Goal: Obtain resource: Download file/media

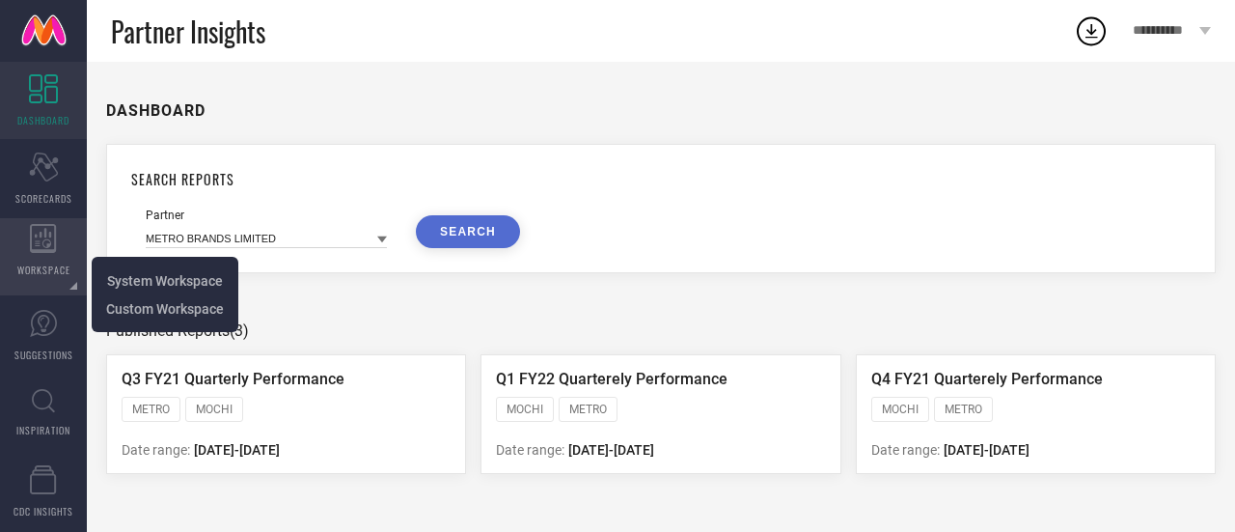
click at [50, 242] on icon at bounding box center [43, 238] width 26 height 29
click at [134, 276] on span "System Workspace" at bounding box center [165, 280] width 116 height 15
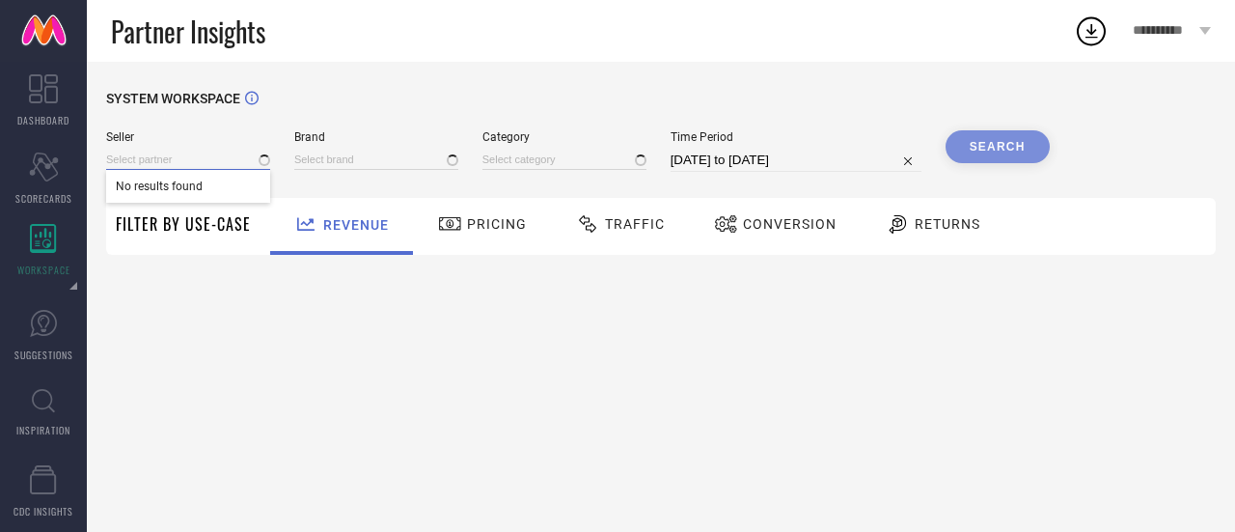
type input "1 STOP FASHION"
type input "All"
click at [179, 151] on input at bounding box center [188, 160] width 164 height 20
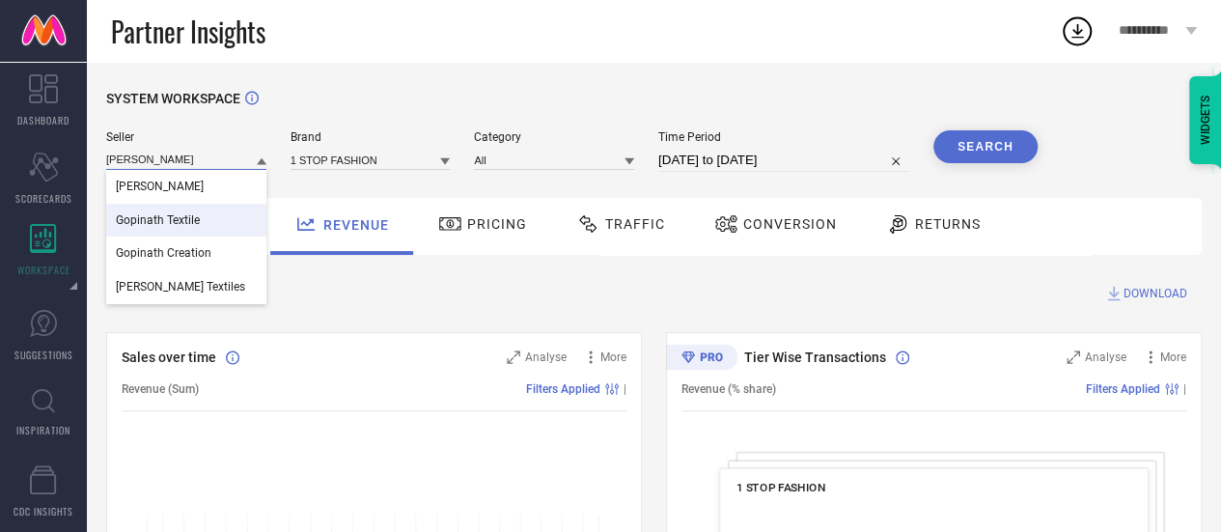
type input "[PERSON_NAME]"
click at [193, 211] on div "Gopinath Textile" at bounding box center [186, 220] width 160 height 33
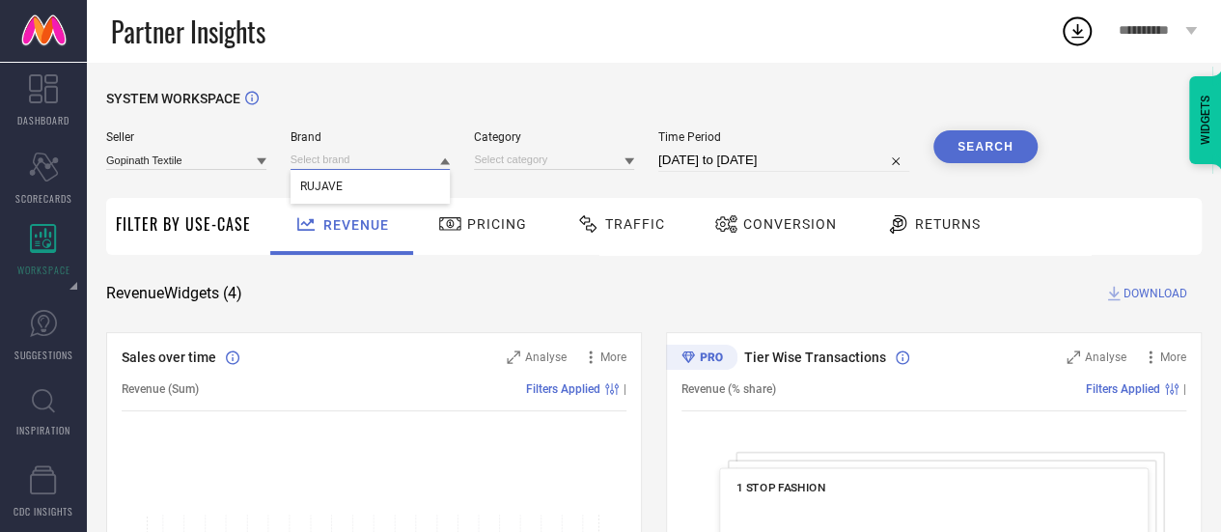
click at [373, 161] on input at bounding box center [370, 160] width 160 height 20
click at [379, 172] on div "Brand" at bounding box center [370, 150] width 160 height 41
click at [369, 162] on input at bounding box center [370, 160] width 160 height 20
click at [371, 164] on input at bounding box center [370, 160] width 160 height 20
click at [379, 180] on div "RUJAVE" at bounding box center [370, 186] width 160 height 33
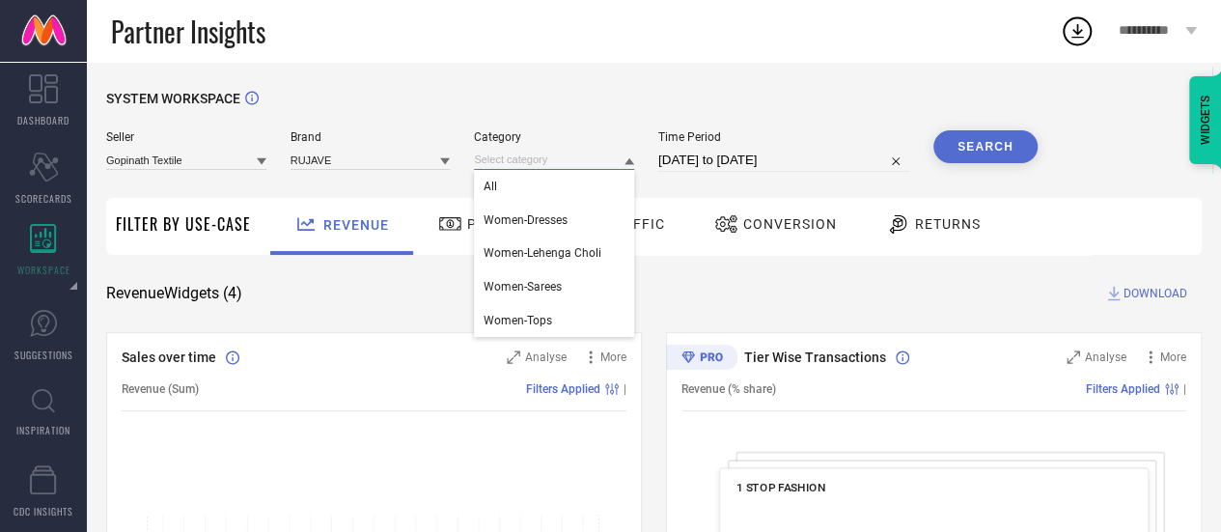
click at [526, 162] on input at bounding box center [554, 160] width 160 height 20
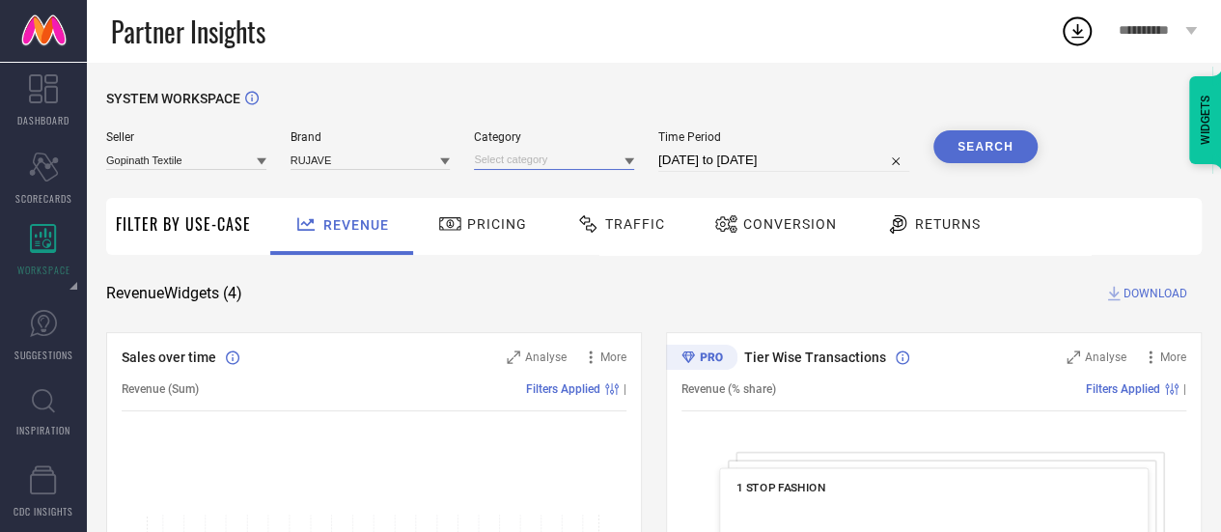
click at [537, 166] on input at bounding box center [554, 160] width 160 height 20
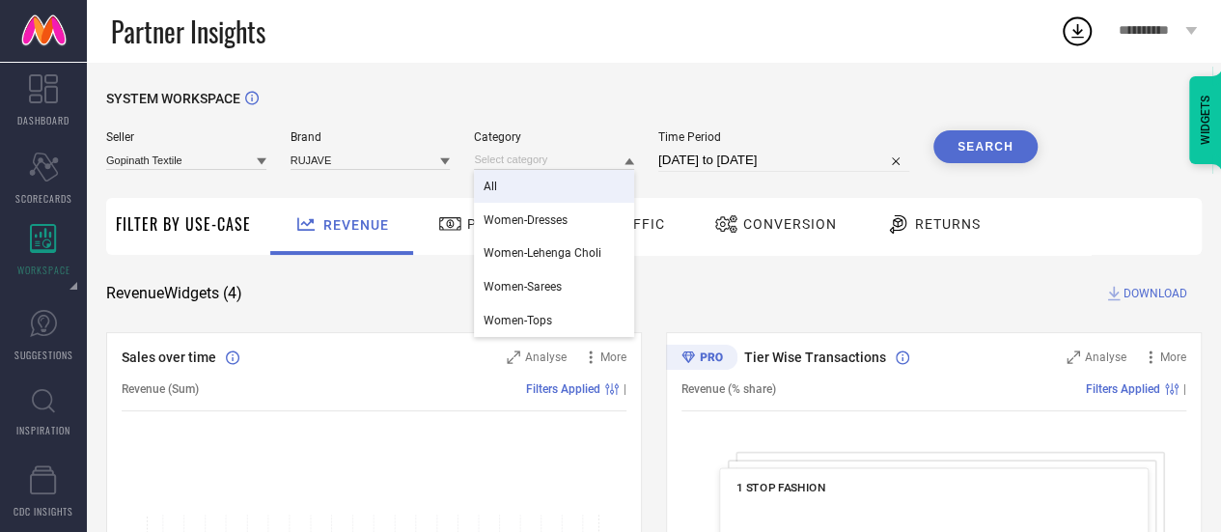
click at [538, 183] on div "All" at bounding box center [554, 186] width 160 height 33
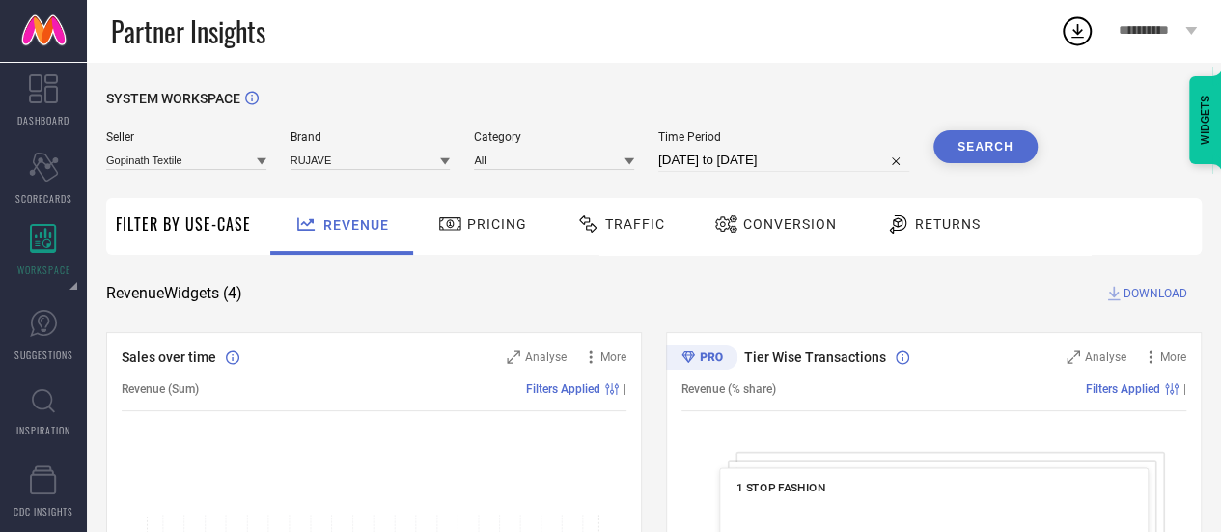
select select "8"
select select "2025"
select select "9"
select select "2025"
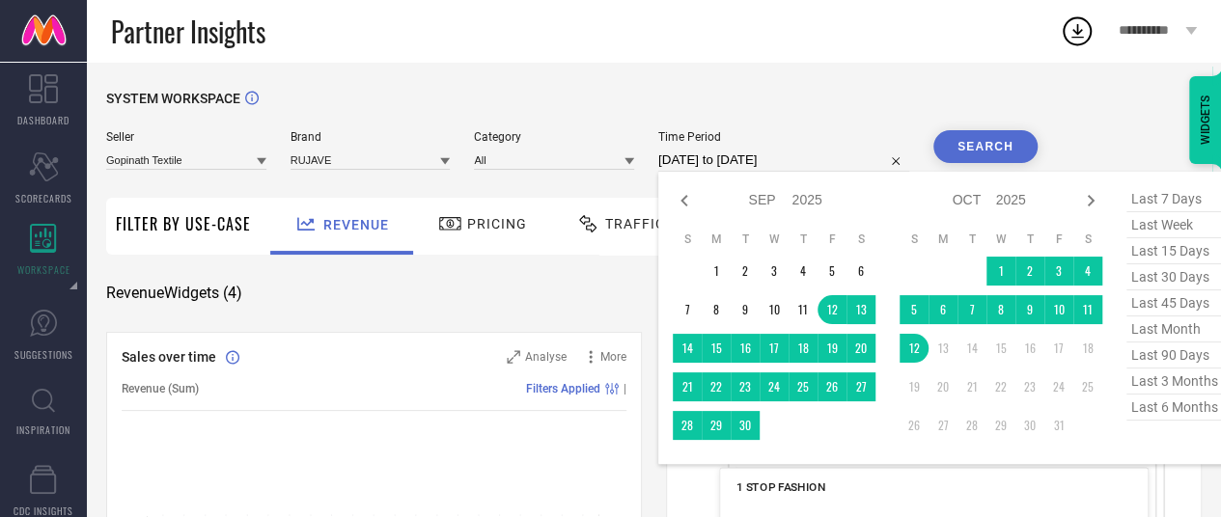
click at [836, 169] on input "[DATE] to [DATE]" at bounding box center [783, 160] width 251 height 23
click at [1191, 383] on span "last 3 months" at bounding box center [1174, 382] width 96 height 26
type input "[DATE] to [DATE]"
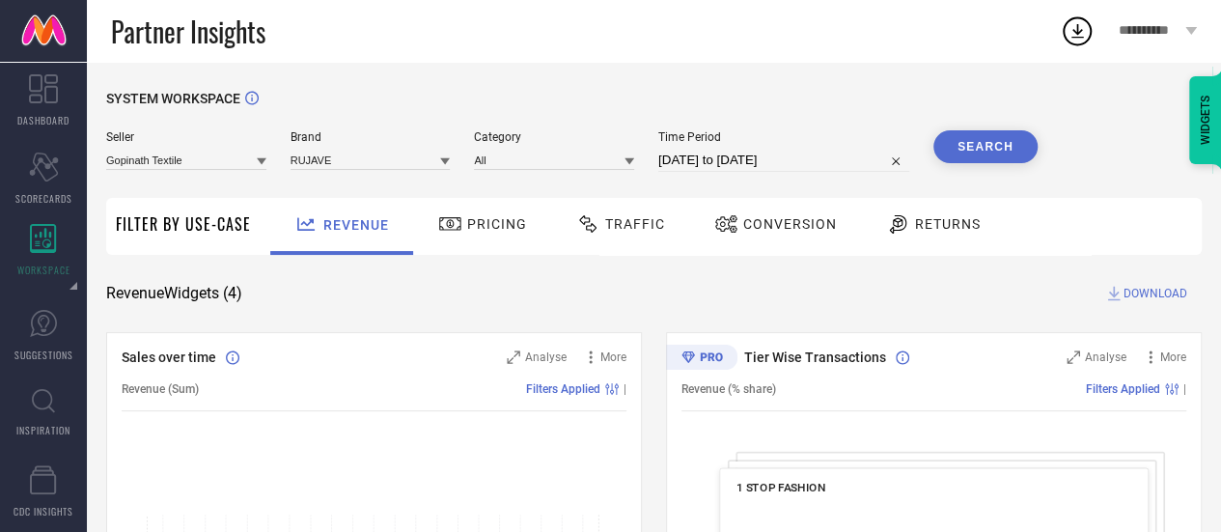
select select "6"
select select "2025"
select select "7"
select select "2025"
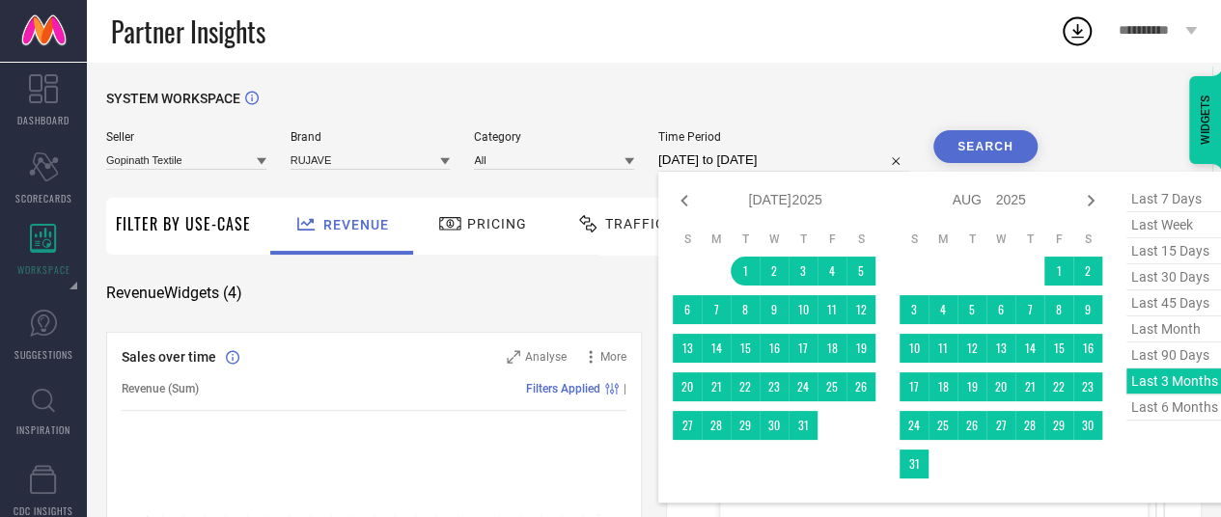
click at [865, 150] on input "[DATE] to [DATE]" at bounding box center [783, 160] width 251 height 23
click at [1167, 352] on span "last 90 days" at bounding box center [1174, 356] width 96 height 26
type input "[DATE] to [DATE]"
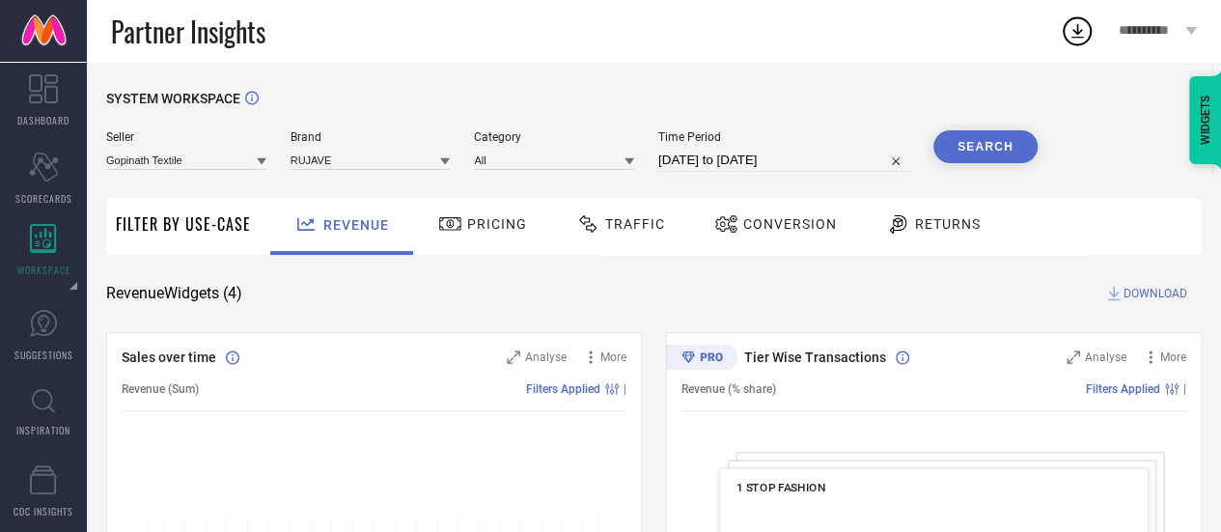
click at [982, 150] on button "Search" at bounding box center [985, 146] width 104 height 33
click at [796, 220] on span "Conversion" at bounding box center [790, 223] width 94 height 15
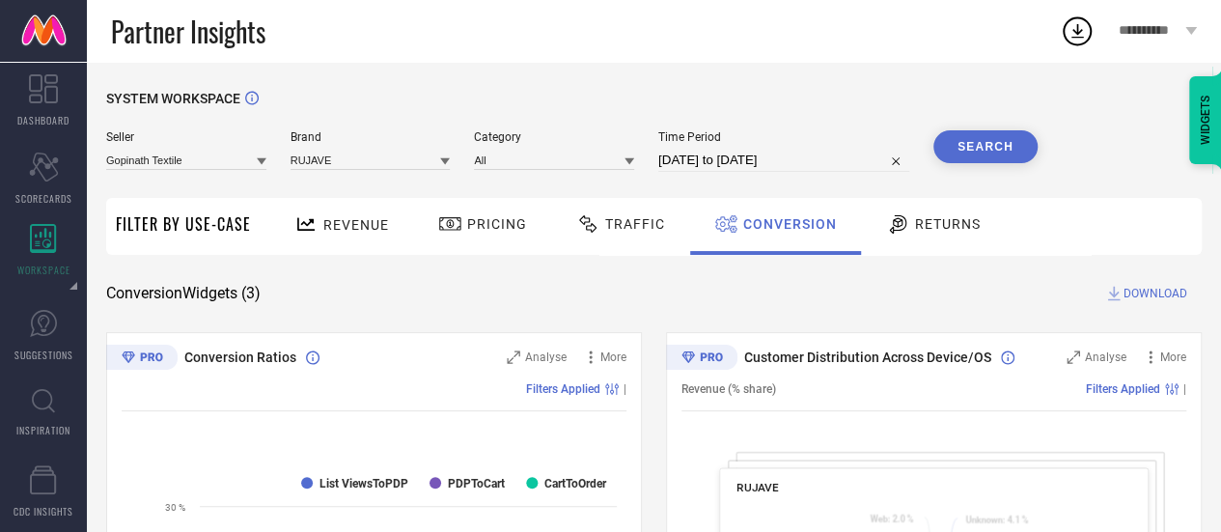
click at [1166, 301] on span "DOWNLOAD" at bounding box center [1155, 293] width 64 height 19
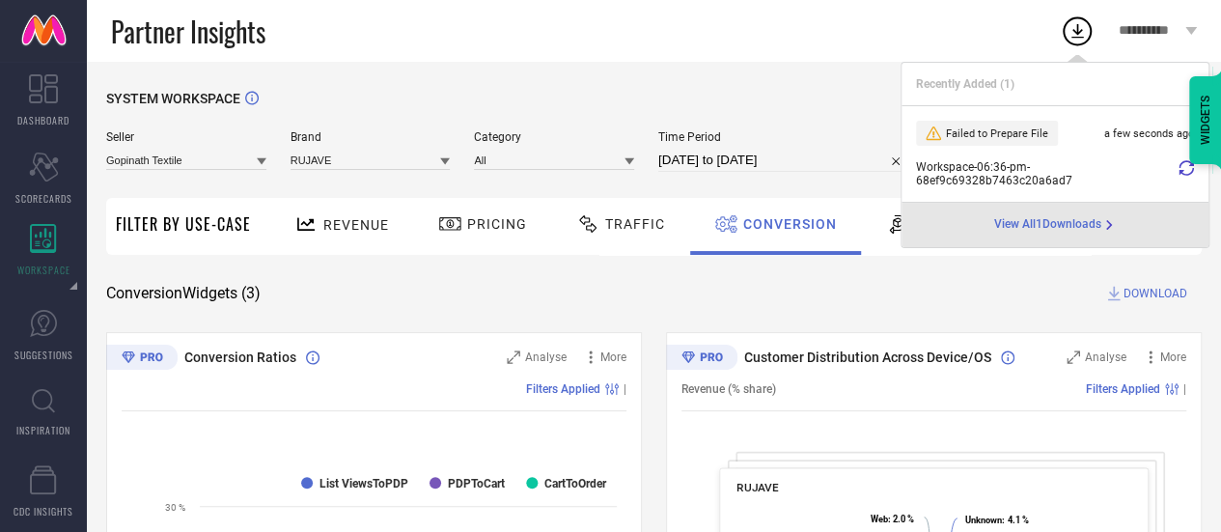
click at [1042, 225] on span "View All 1 Downloads" at bounding box center [1047, 224] width 107 height 15
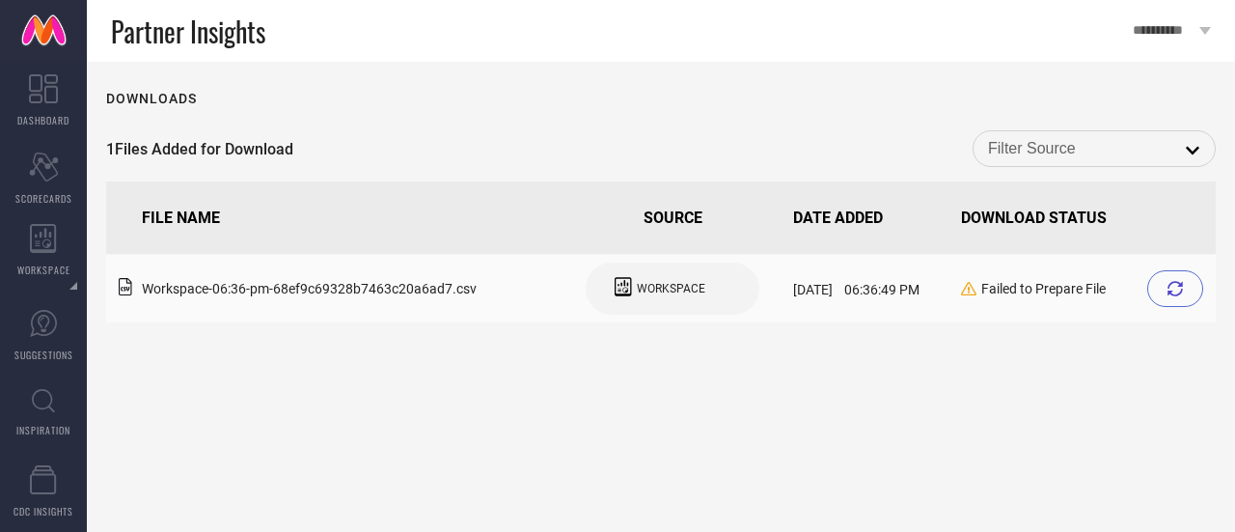
click at [1164, 296] on div at bounding box center [1175, 288] width 56 height 37
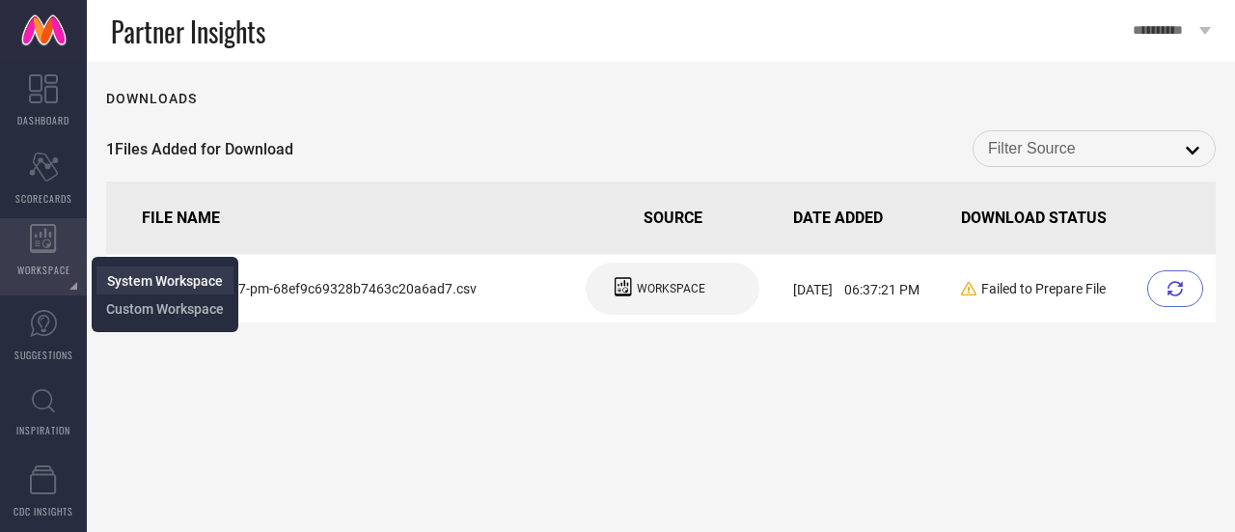
click at [138, 287] on span "System Workspace" at bounding box center [165, 280] width 116 height 15
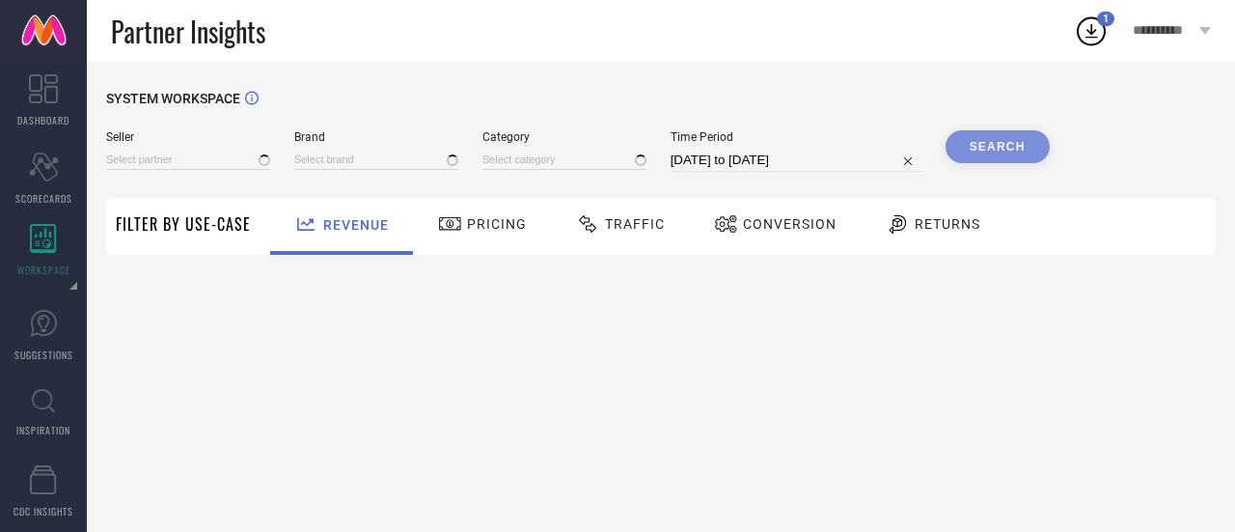
type input "All"
type input "1 STOP FASHION"
type input "All"
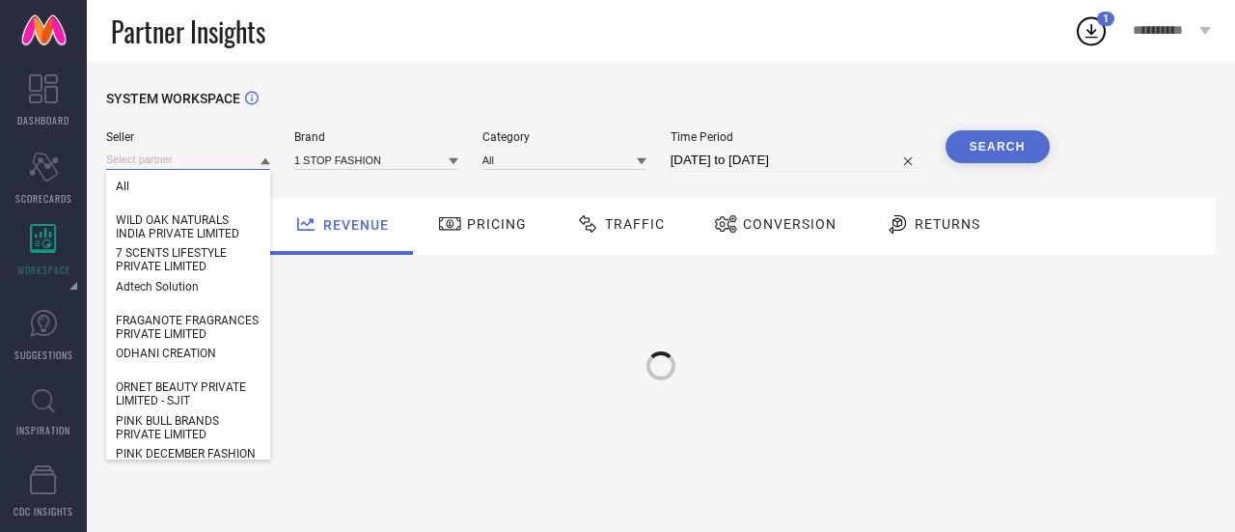
click at [156, 165] on input at bounding box center [188, 160] width 164 height 20
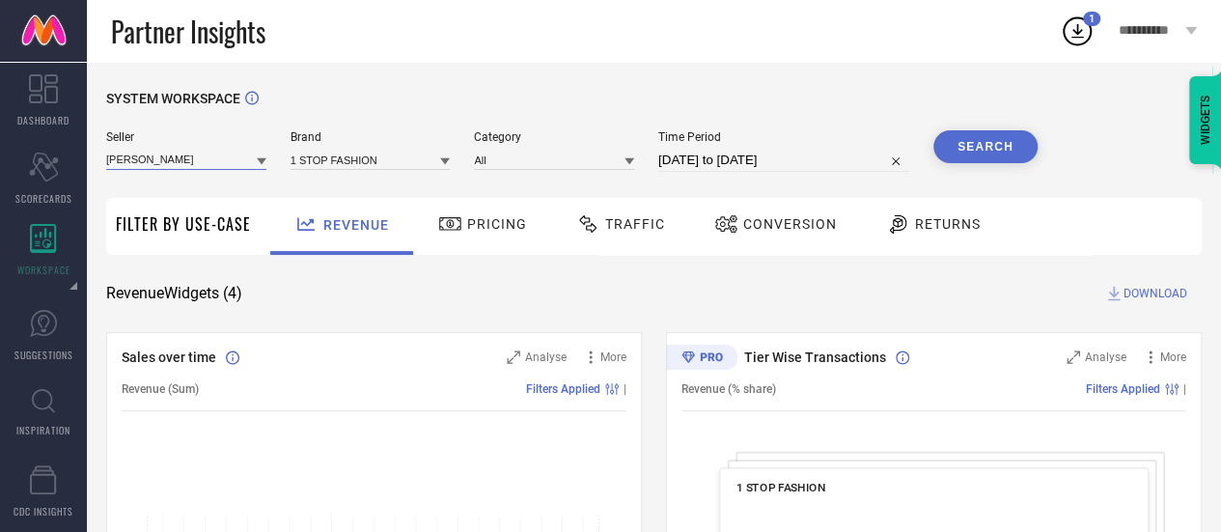
type input "[PERSON_NAME]"
click at [203, 159] on input "[PERSON_NAME]" at bounding box center [186, 160] width 160 height 20
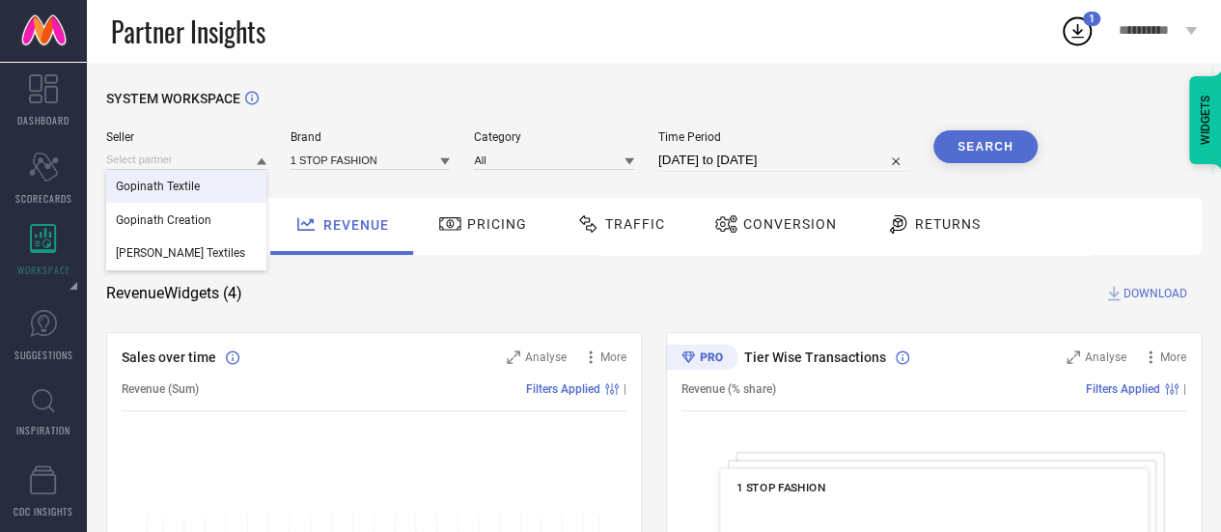
click at [220, 187] on div "Gopinath Textile" at bounding box center [186, 186] width 160 height 33
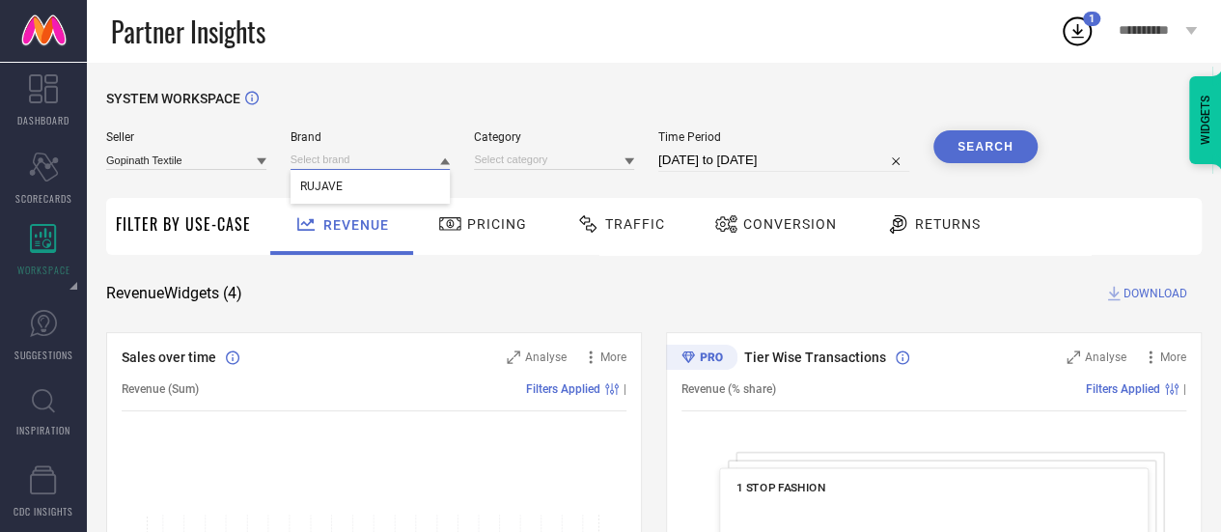
click at [322, 167] on input at bounding box center [370, 160] width 160 height 20
click at [337, 165] on input at bounding box center [370, 160] width 160 height 20
click at [351, 189] on div "RUJAVE" at bounding box center [370, 186] width 160 height 33
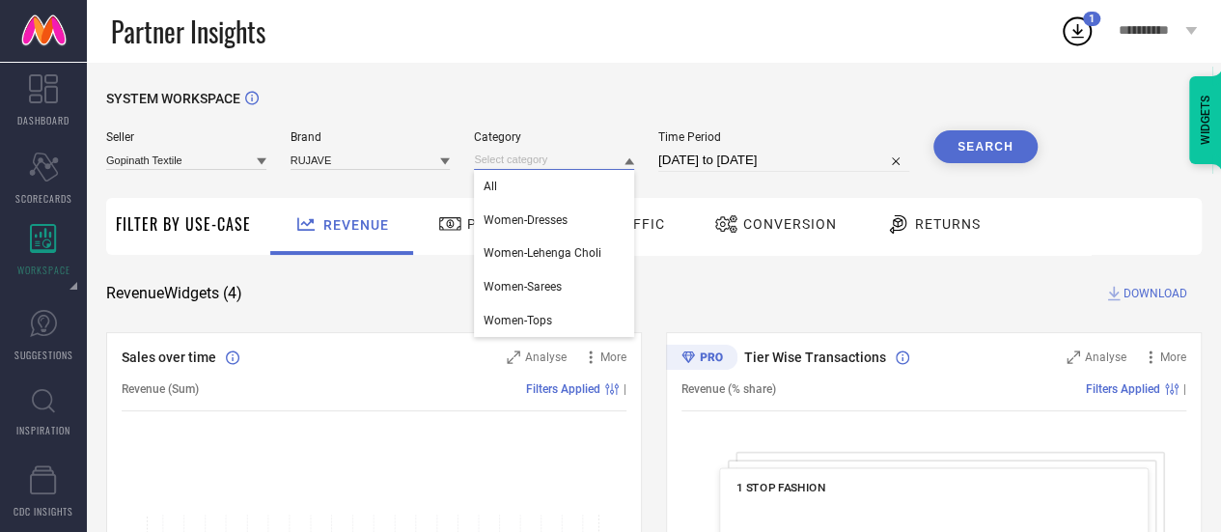
click at [509, 161] on input at bounding box center [554, 160] width 160 height 20
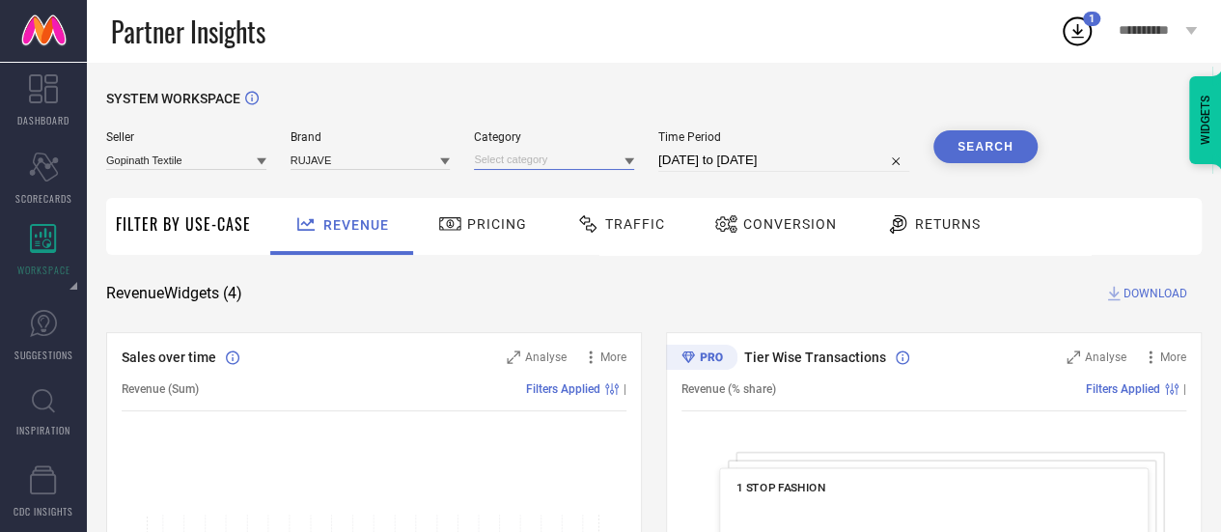
click at [534, 165] on input at bounding box center [554, 160] width 160 height 20
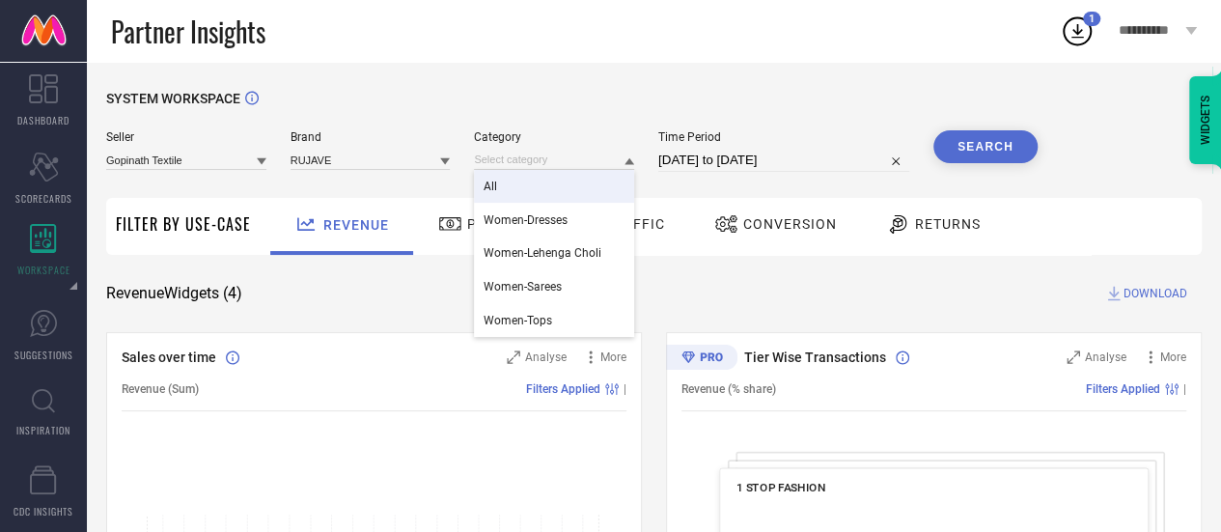
click at [533, 184] on div "All" at bounding box center [554, 186] width 160 height 33
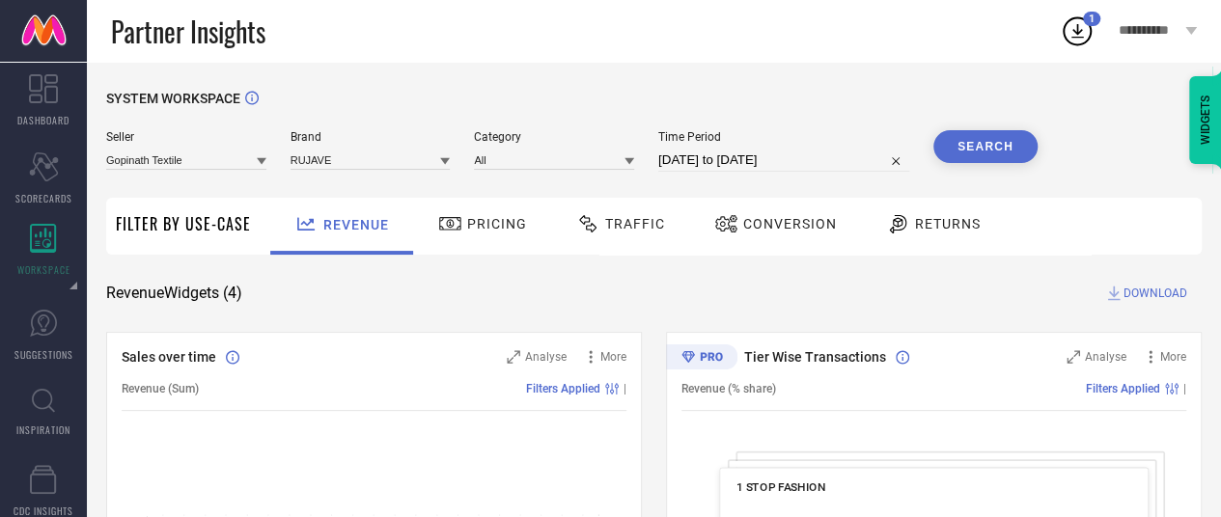
select select "8"
select select "2025"
select select "9"
select select "2025"
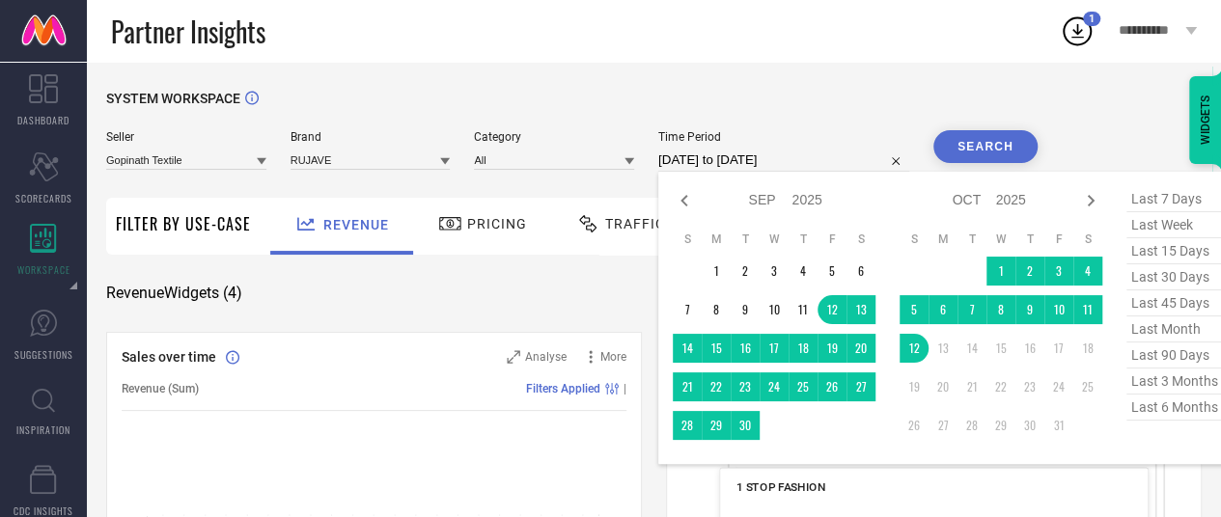
click at [695, 159] on input "[DATE] to [DATE]" at bounding box center [783, 160] width 251 height 23
click at [1179, 384] on span "last 3 months" at bounding box center [1174, 382] width 96 height 26
type input "[DATE] to [DATE]"
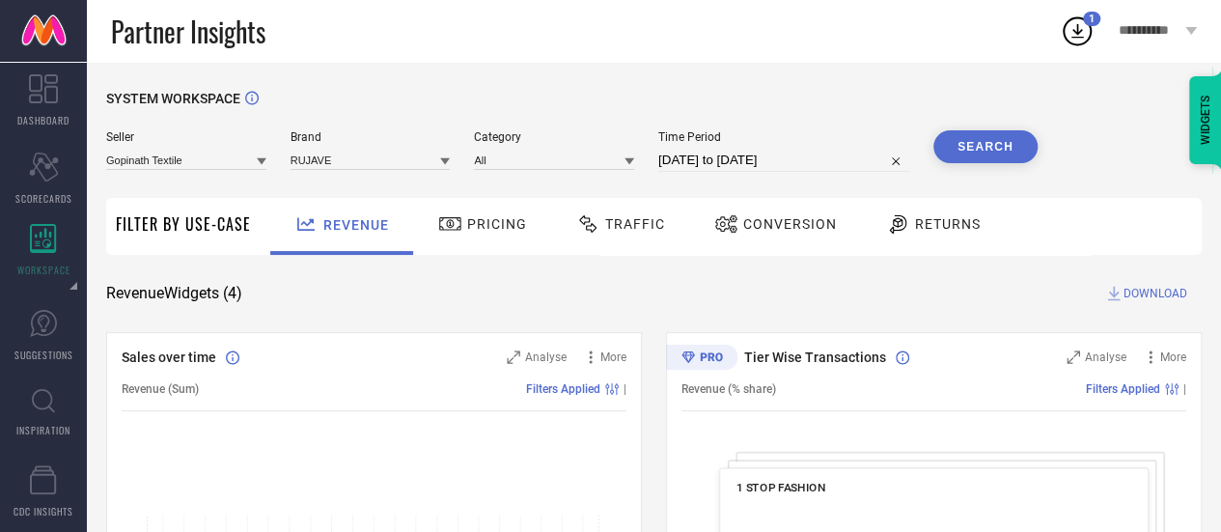
select select "6"
select select "2025"
select select "7"
select select "2025"
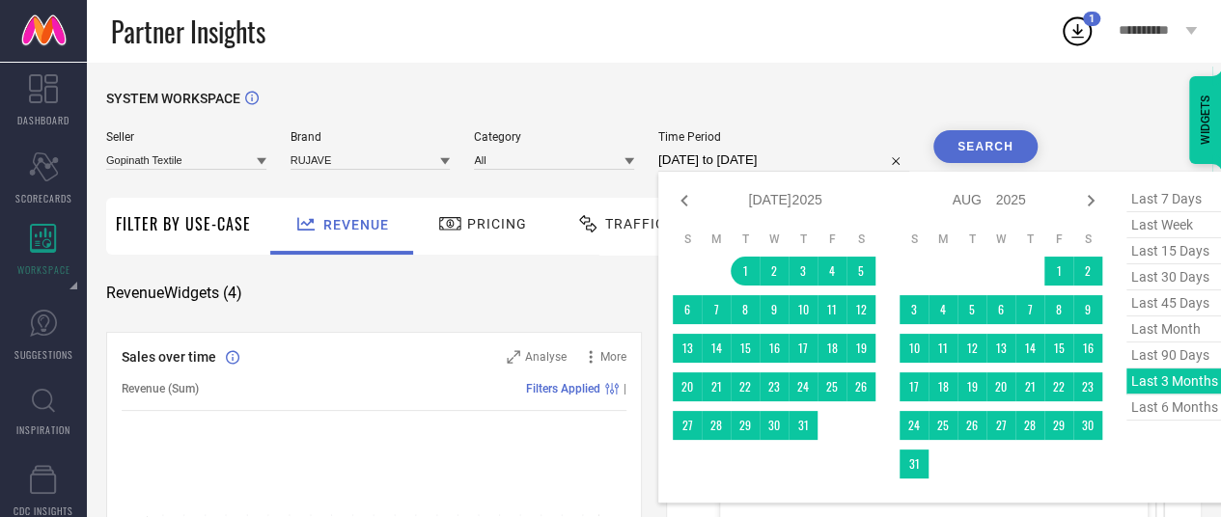
click at [812, 162] on input "[DATE] to [DATE]" at bounding box center [783, 160] width 251 height 23
click at [1160, 358] on span "last 90 days" at bounding box center [1174, 356] width 96 height 26
type input "[DATE] to [DATE]"
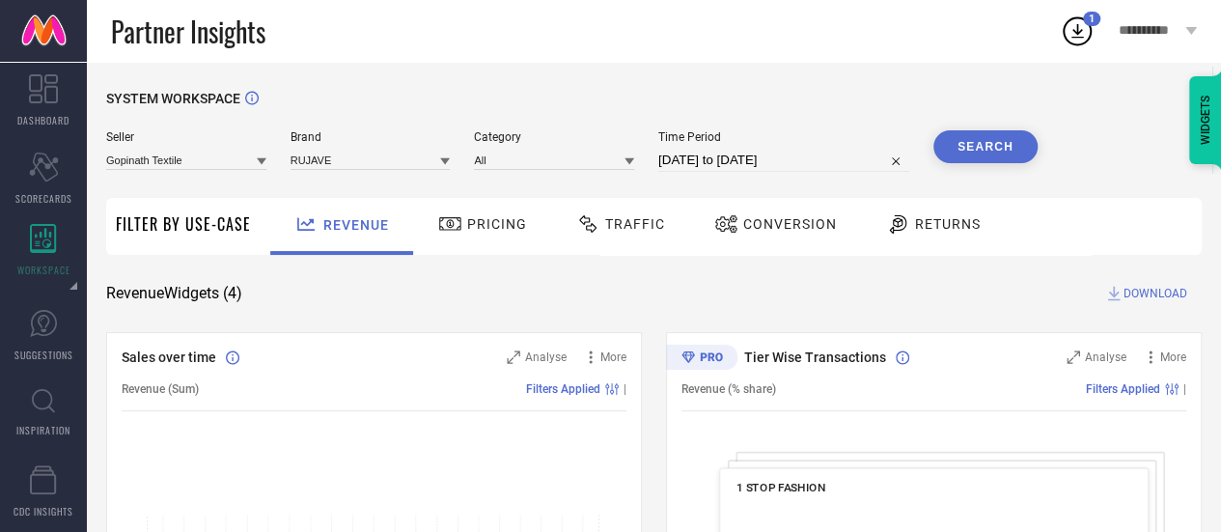
click at [965, 154] on button "Search" at bounding box center [985, 146] width 104 height 33
click at [793, 224] on span "Conversion" at bounding box center [790, 223] width 94 height 15
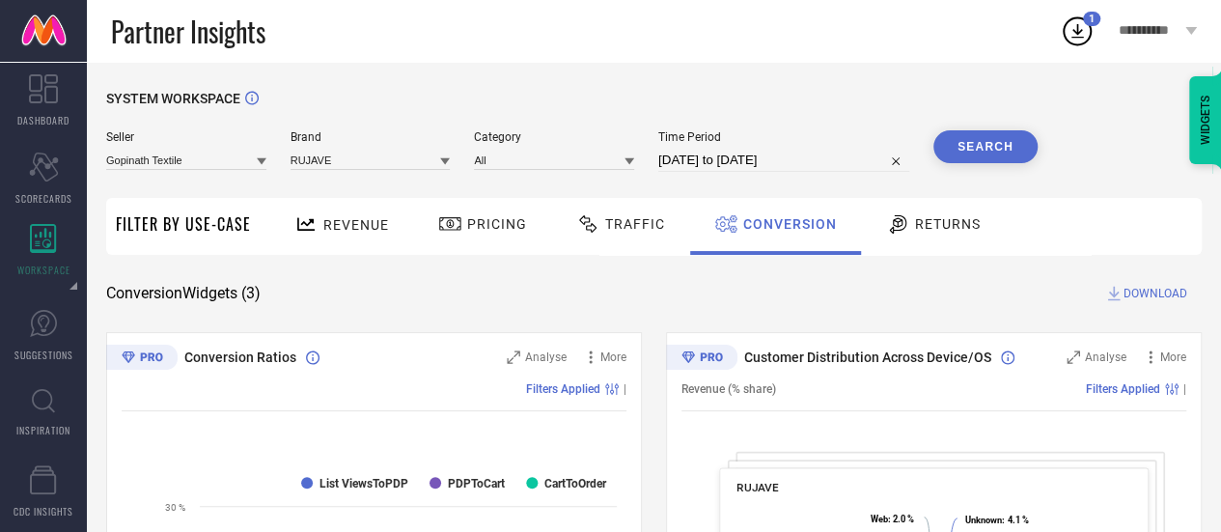
click at [1142, 296] on span "DOWNLOAD" at bounding box center [1155, 293] width 64 height 19
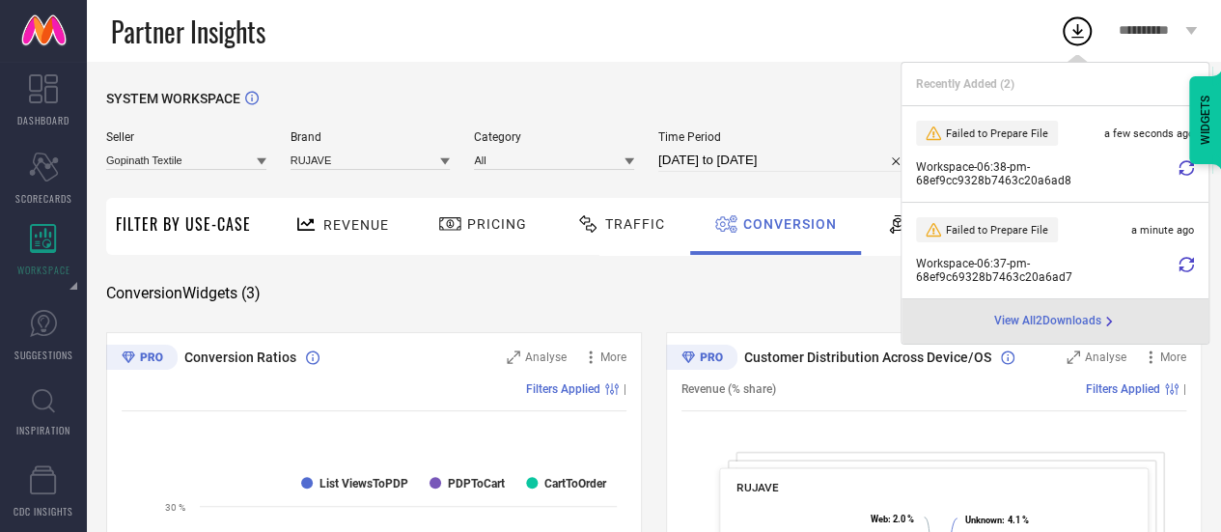
click at [1025, 181] on span "Workspace - 06:38-pm - 68ef9cc9328b7463c20a6ad8" at bounding box center [1045, 173] width 258 height 27
click at [1179, 171] on icon at bounding box center [1185, 167] width 15 height 15
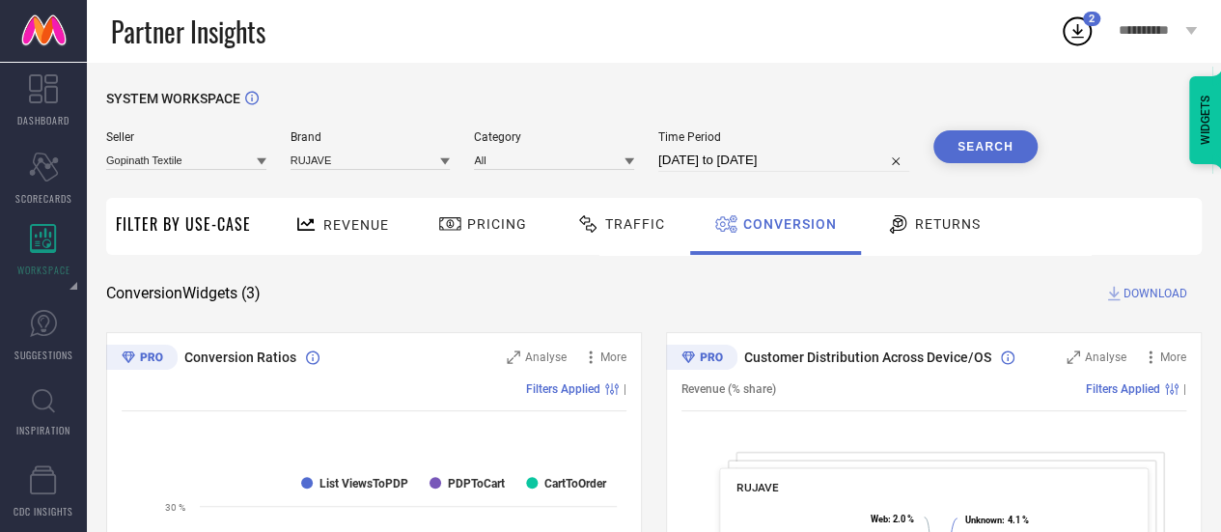
click at [1083, 39] on icon at bounding box center [1077, 31] width 35 height 35
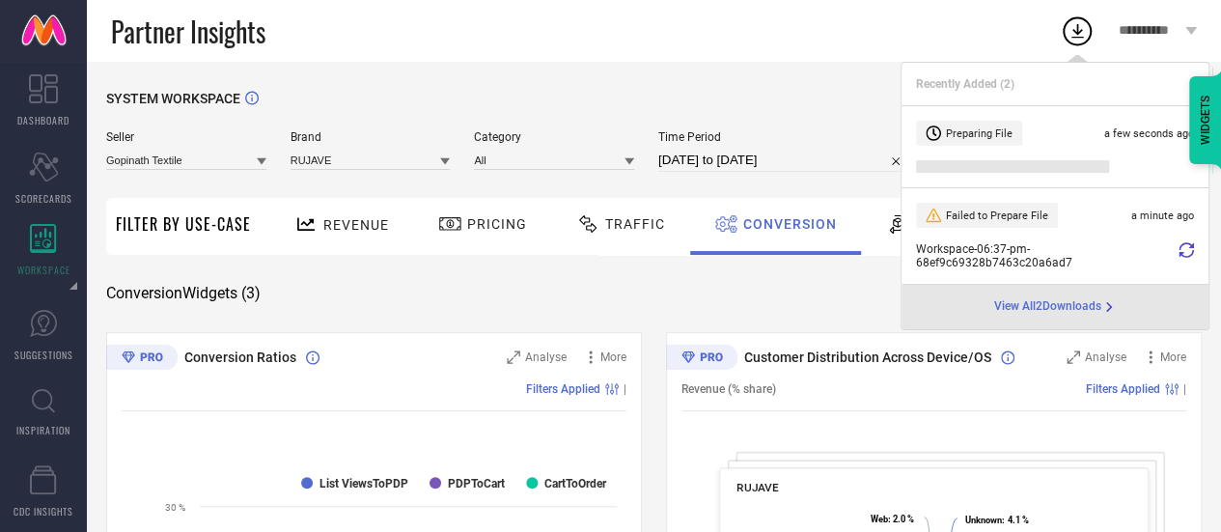
click at [1036, 309] on span "View All 2 Downloads" at bounding box center [1047, 306] width 107 height 15
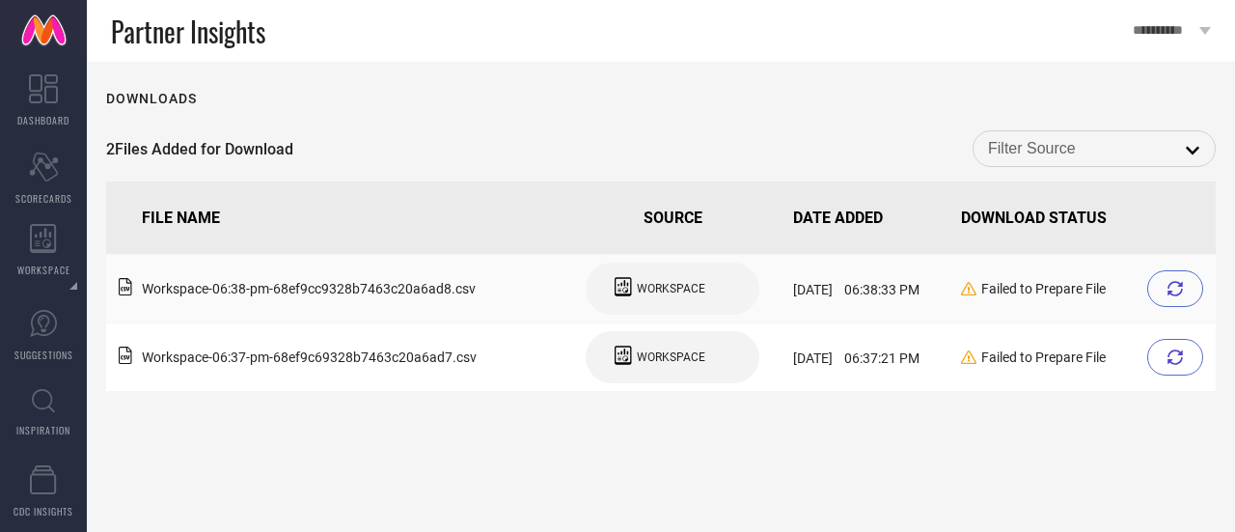
click at [1179, 289] on icon at bounding box center [1175, 288] width 15 height 15
